Goal: Check status: Check status

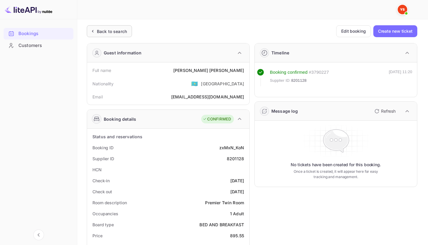
click at [111, 29] on div "Back to search" at bounding box center [112, 31] width 30 height 6
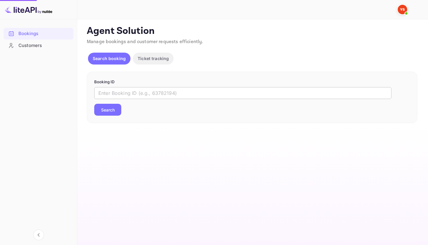
click at [131, 95] on input "text" at bounding box center [242, 93] width 297 height 12
paste input "9073564"
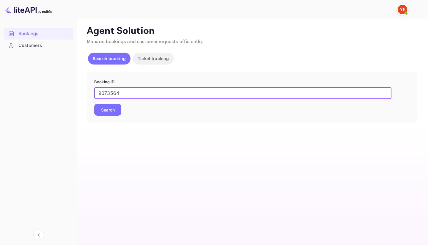
type input "9073564"
click at [109, 107] on button "Search" at bounding box center [107, 110] width 27 height 12
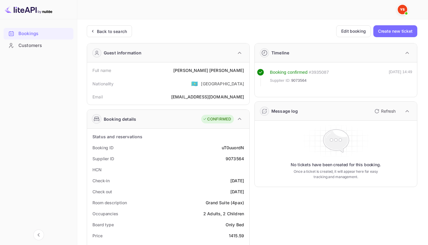
click at [231, 158] on div "9073564" at bounding box center [235, 159] width 18 height 6
copy div "9073564"
drag, startPoint x: 197, startPoint y: 69, endPoint x: 249, endPoint y: 69, distance: 52.0
click at [249, 69] on div "Full name [PERSON_NAME] Nationality 🇰🇿 [DEMOGRAPHIC_DATA] Email [EMAIL_ADDRESS]…" at bounding box center [168, 83] width 162 height 42
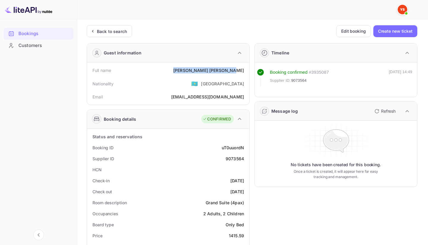
copy div "[PERSON_NAME]"
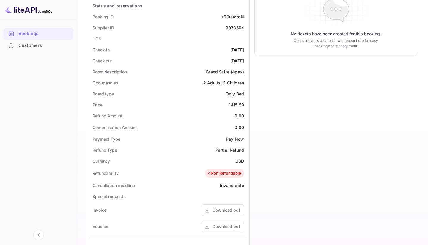
scroll to position [130, 0]
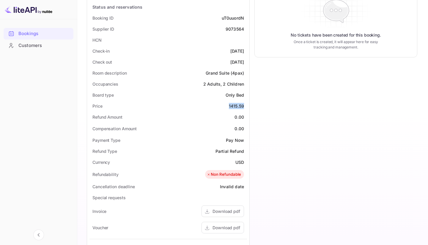
drag, startPoint x: 226, startPoint y: 104, endPoint x: 249, endPoint y: 107, distance: 22.8
click at [249, 107] on div "Status and reservations Booking ID uT0uuordN Supplier ID 9073564 HCN Check-in […" at bounding box center [168, 174] width 162 height 351
copy div "1415.59"
click at [239, 161] on div "USD" at bounding box center [240, 162] width 9 height 6
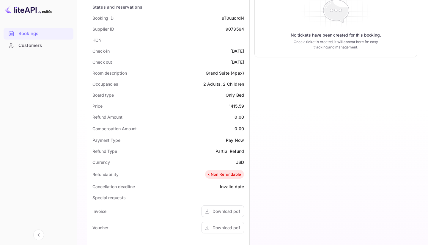
click at [239, 161] on div "USD" at bounding box center [240, 162] width 9 height 6
copy div "USD"
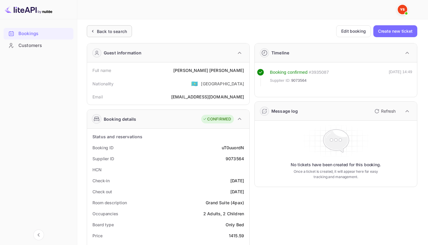
click at [105, 34] on div "Back to search" at bounding box center [109, 31] width 45 height 12
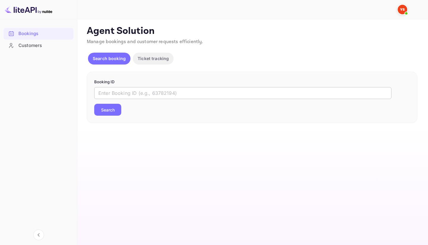
click at [171, 95] on input "text" at bounding box center [242, 93] width 297 height 12
paste input "1671070"
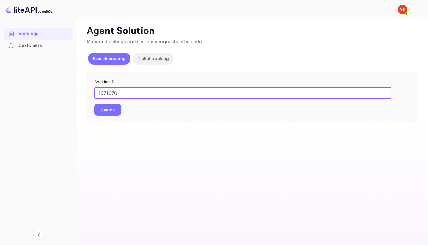
type input "1671070"
click at [101, 112] on button "Search" at bounding box center [107, 110] width 27 height 12
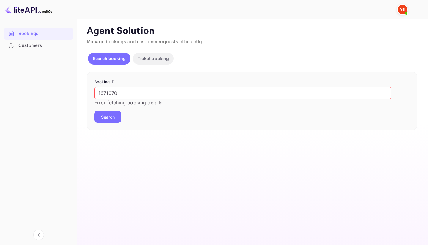
click at [101, 112] on button "Search" at bounding box center [107, 117] width 27 height 12
